Goal: Transaction & Acquisition: Purchase product/service

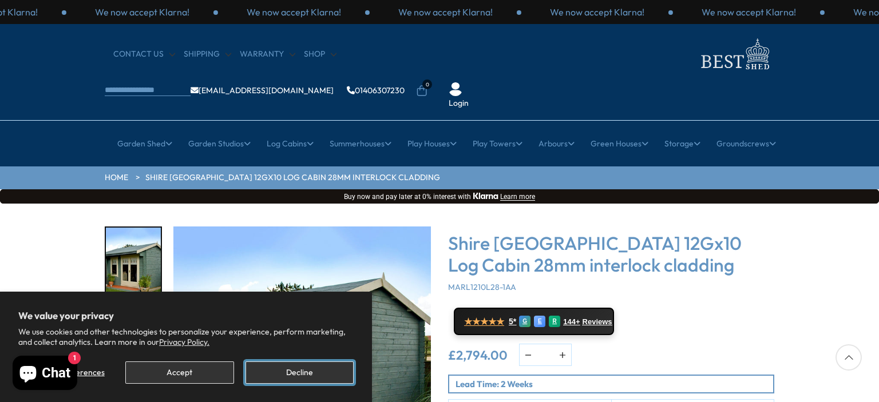
click at [312, 375] on button "Decline" at bounding box center [300, 373] width 108 height 22
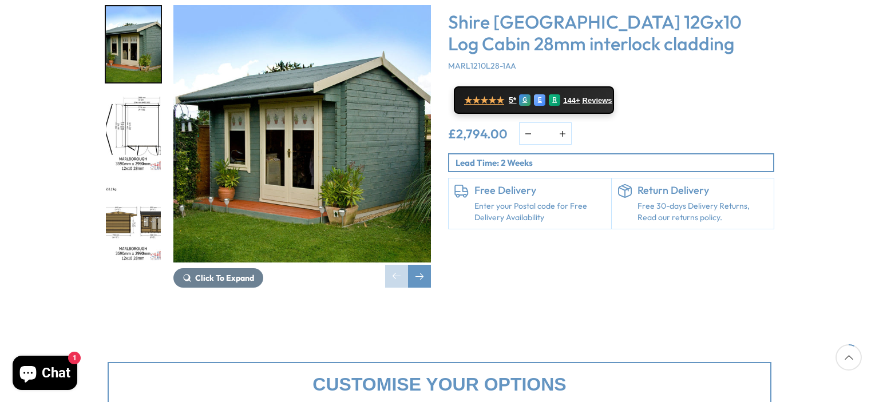
scroll to position [229, 0]
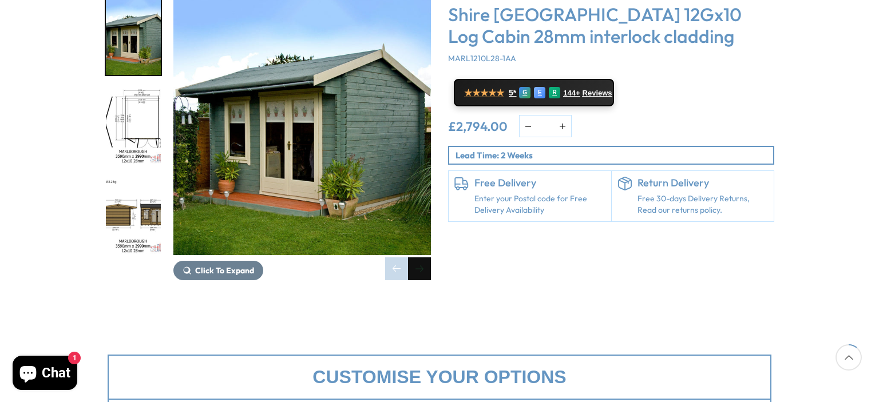
click at [425, 258] on div "Next slide" at bounding box center [419, 269] width 23 height 23
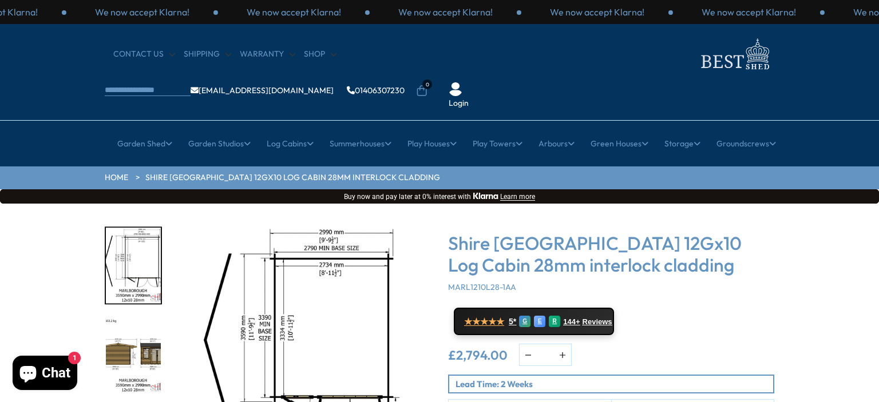
scroll to position [172, 0]
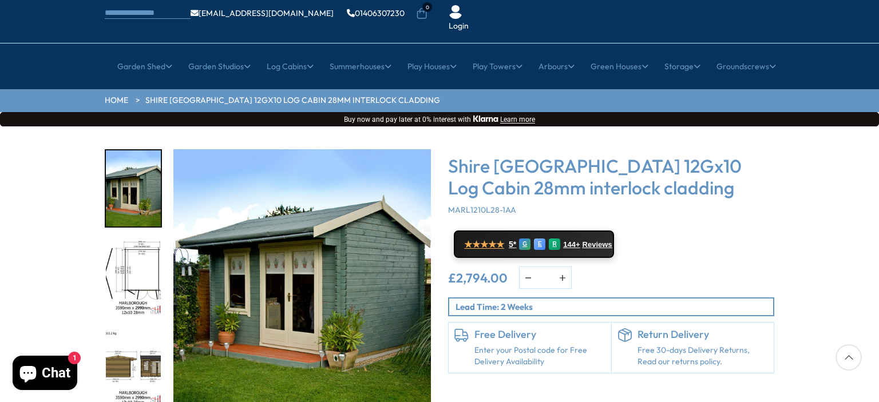
scroll to position [172, 0]
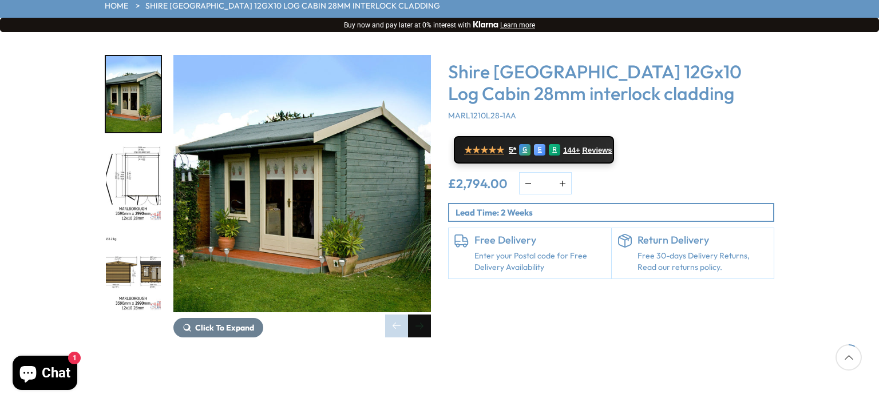
click at [422, 315] on div "Next slide" at bounding box center [419, 326] width 23 height 23
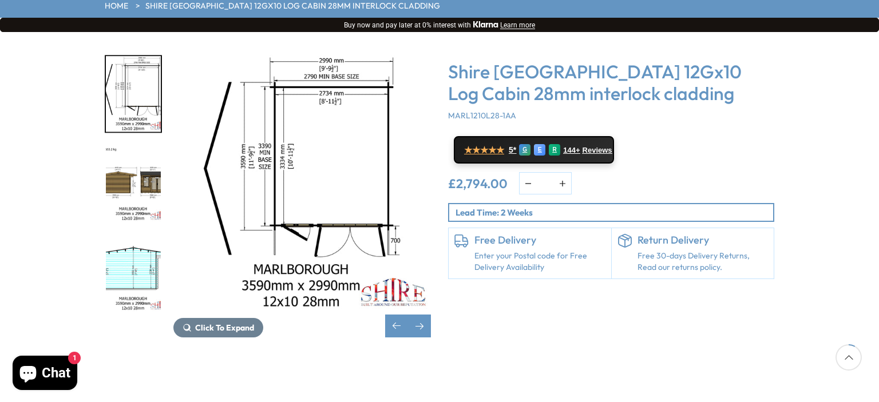
click at [382, 291] on div "Click To Expand" at bounding box center [302, 196] width 258 height 283
click at [401, 315] on div "Previous slide" at bounding box center [396, 326] width 23 height 23
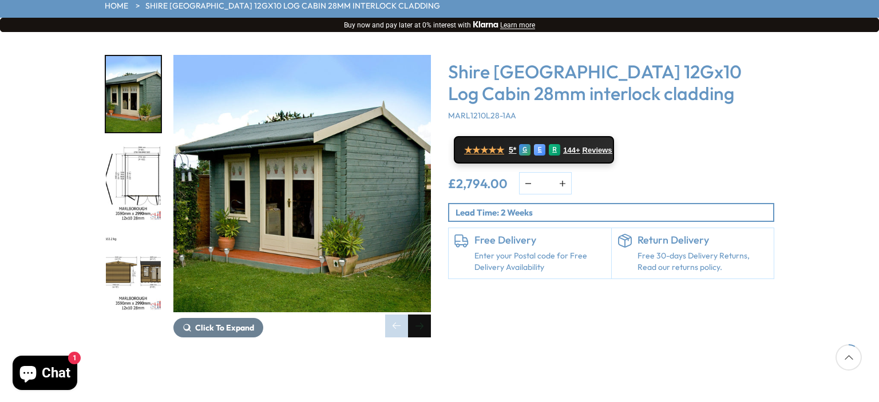
click at [420, 315] on div "Next slide" at bounding box center [419, 326] width 23 height 23
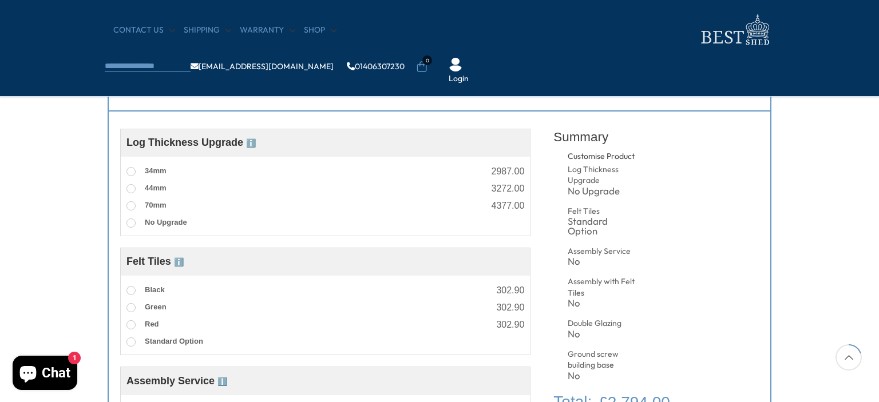
scroll to position [401, 0]
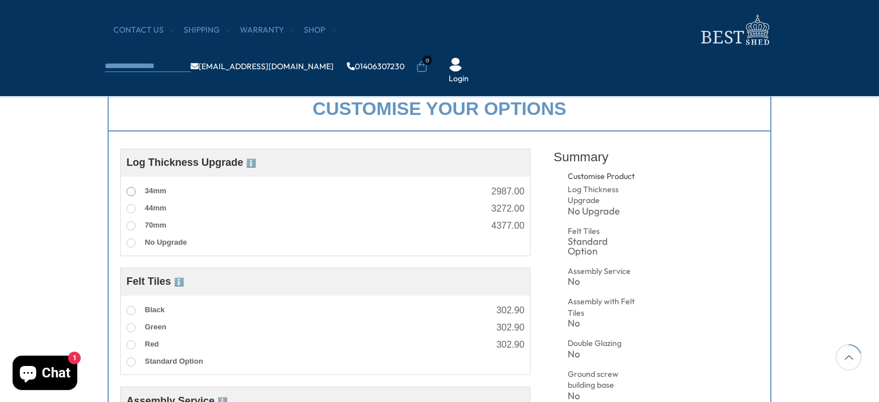
click at [132, 191] on span at bounding box center [130, 191] width 9 height 9
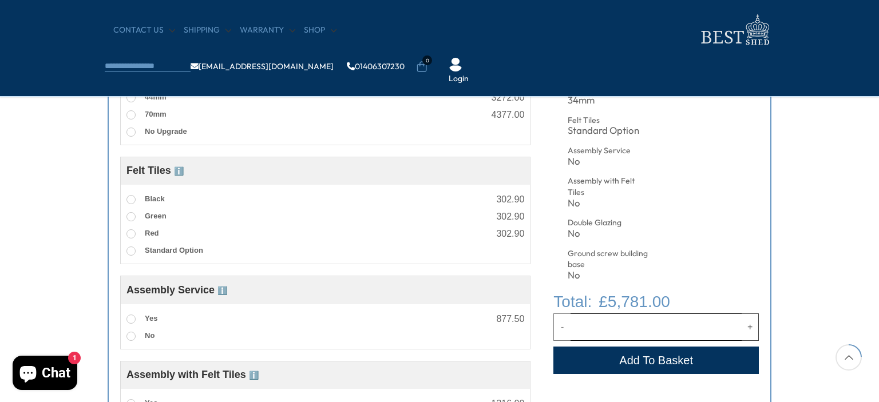
scroll to position [515, 0]
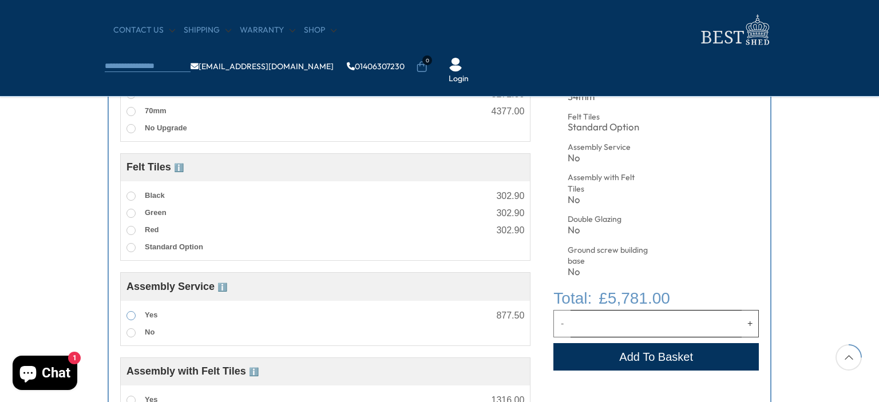
click at [133, 317] on span at bounding box center [130, 315] width 9 height 9
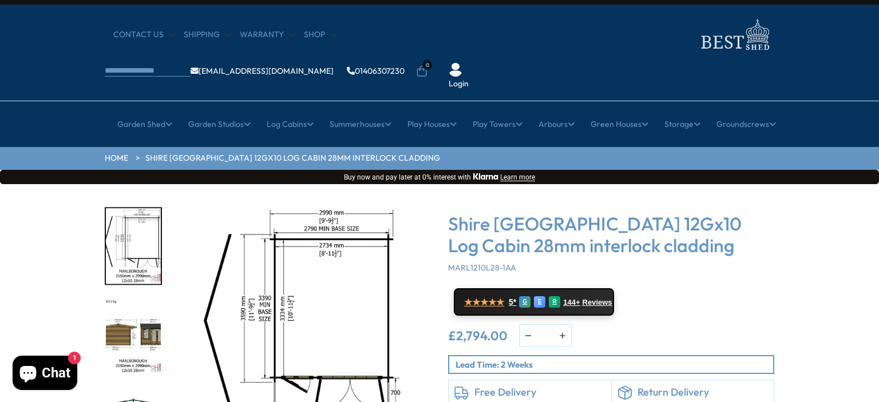
scroll to position [0, 0]
